Goal: Information Seeking & Learning: Learn about a topic

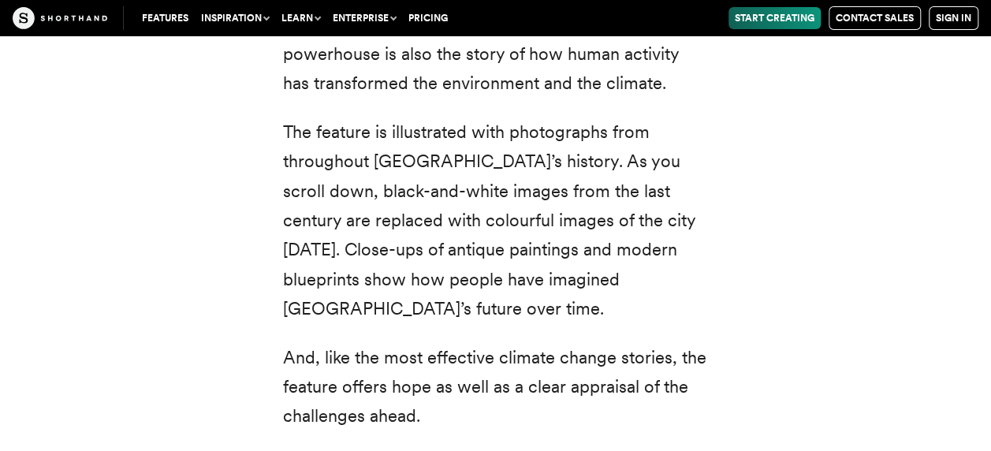
scroll to position [5748, 0]
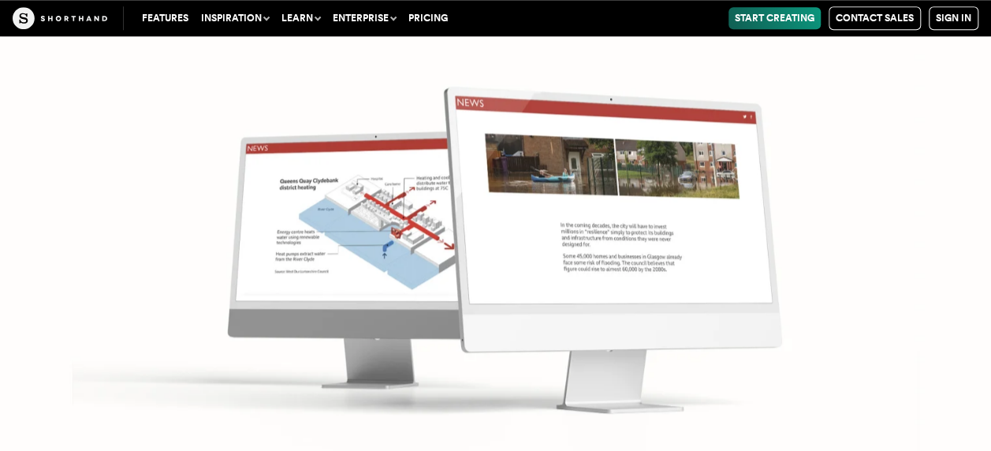
scroll to position [6661, 0]
click at [676, 211] on img at bounding box center [495, 225] width 991 height 451
click at [433, 184] on img at bounding box center [495, 225] width 991 height 451
click at [202, 231] on img at bounding box center [495, 225] width 991 height 451
click at [285, 222] on img at bounding box center [495, 225] width 991 height 451
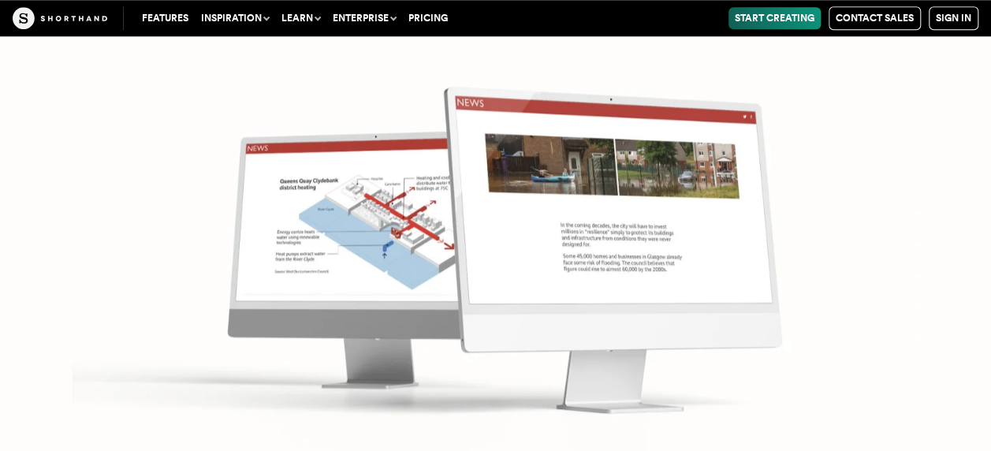
click at [285, 222] on img at bounding box center [495, 225] width 991 height 451
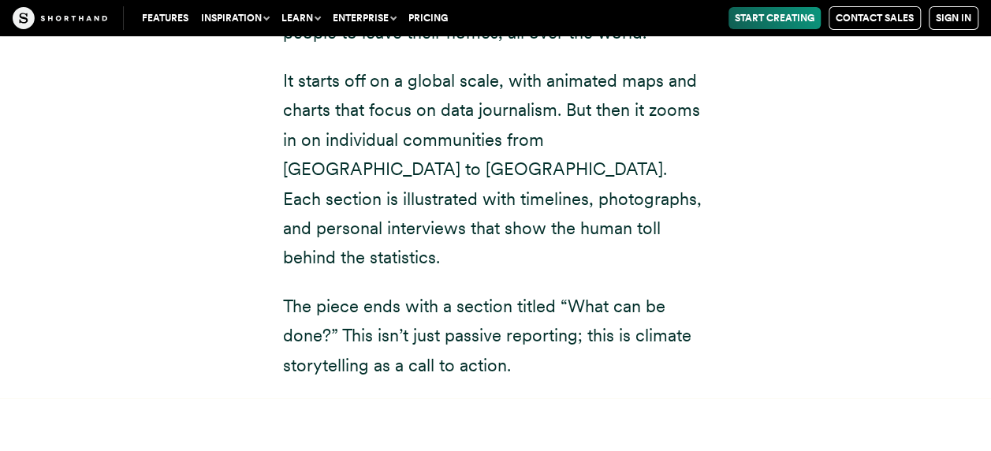
scroll to position [8858, 0]
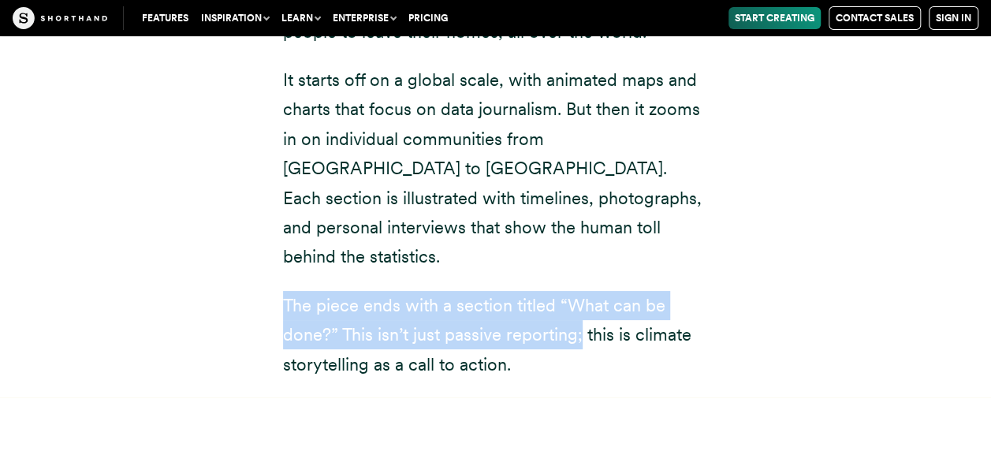
drag, startPoint x: 283, startPoint y: 188, endPoint x: 603, endPoint y: 229, distance: 322.7
click at [603, 291] on p "The piece ends with a section titled “What can be done?” This isn’t just passiv…" at bounding box center [496, 335] width 426 height 88
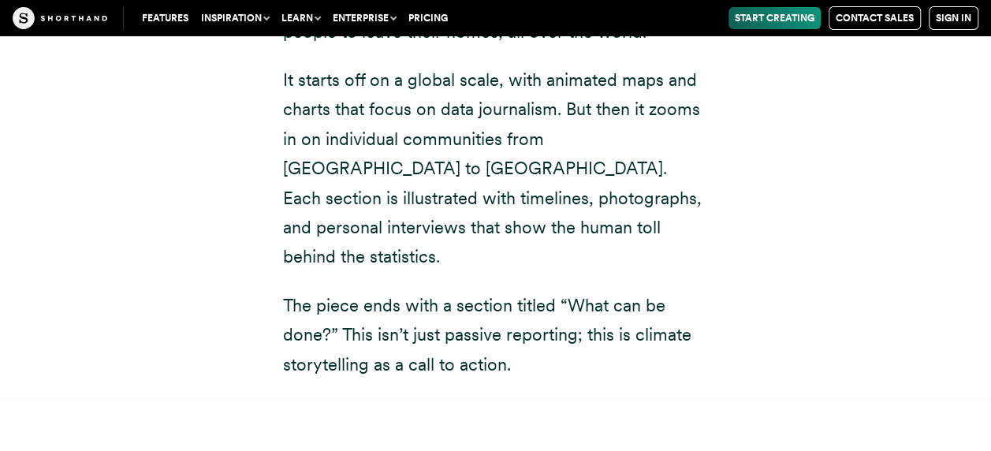
drag, startPoint x: 603, startPoint y: 229, endPoint x: 513, endPoint y: 270, distance: 99.2
click at [513, 270] on div "Displaced by the climate (Sky News) This extensive piece of climate reporting f…" at bounding box center [496, 144] width 489 height 507
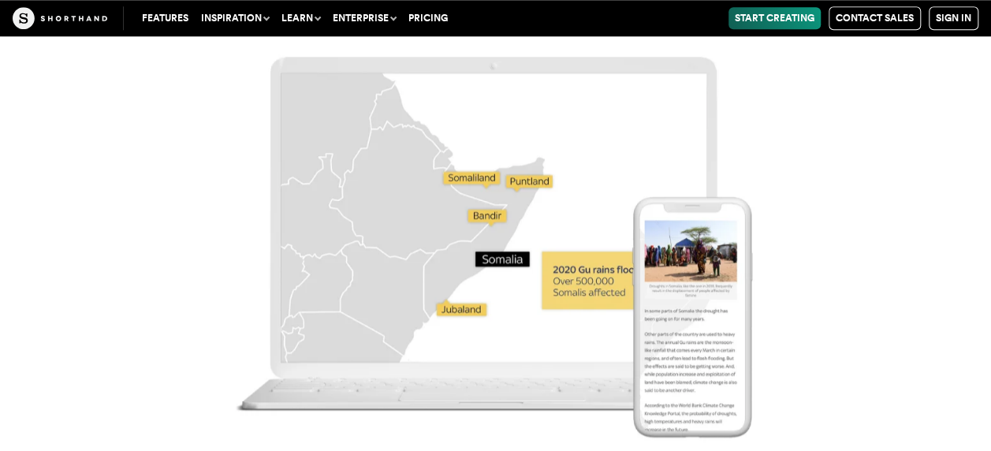
scroll to position [9691, 0]
click at [508, 203] on img at bounding box center [495, 225] width 991 height 451
drag, startPoint x: 482, startPoint y: 112, endPoint x: 103, endPoint y: 208, distance: 391.3
click at [103, 208] on img at bounding box center [495, 225] width 991 height 451
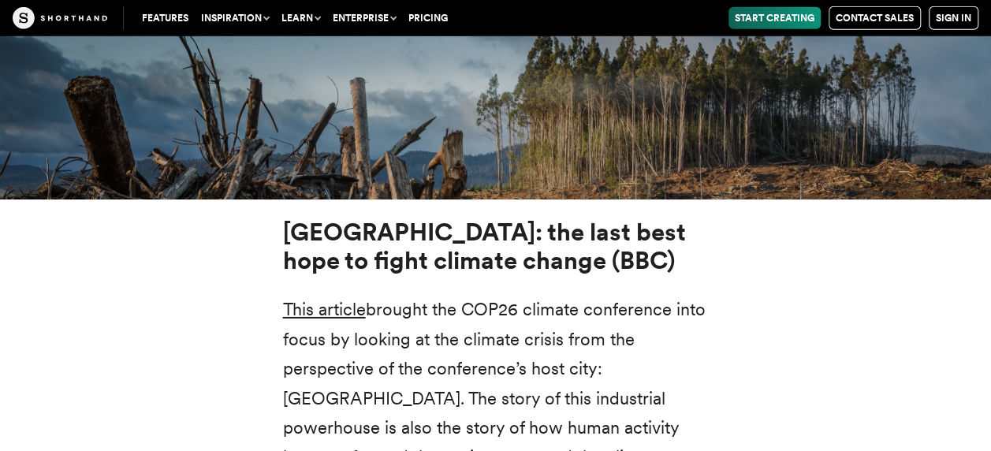
scroll to position [5390, 0]
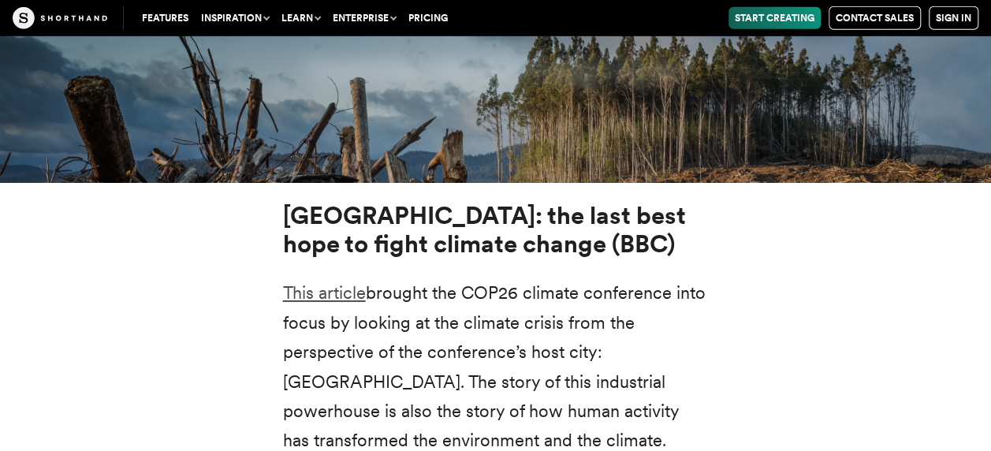
click at [320, 282] on link "This article" at bounding box center [324, 292] width 83 height 21
